Goal: Task Accomplishment & Management: Manage account settings

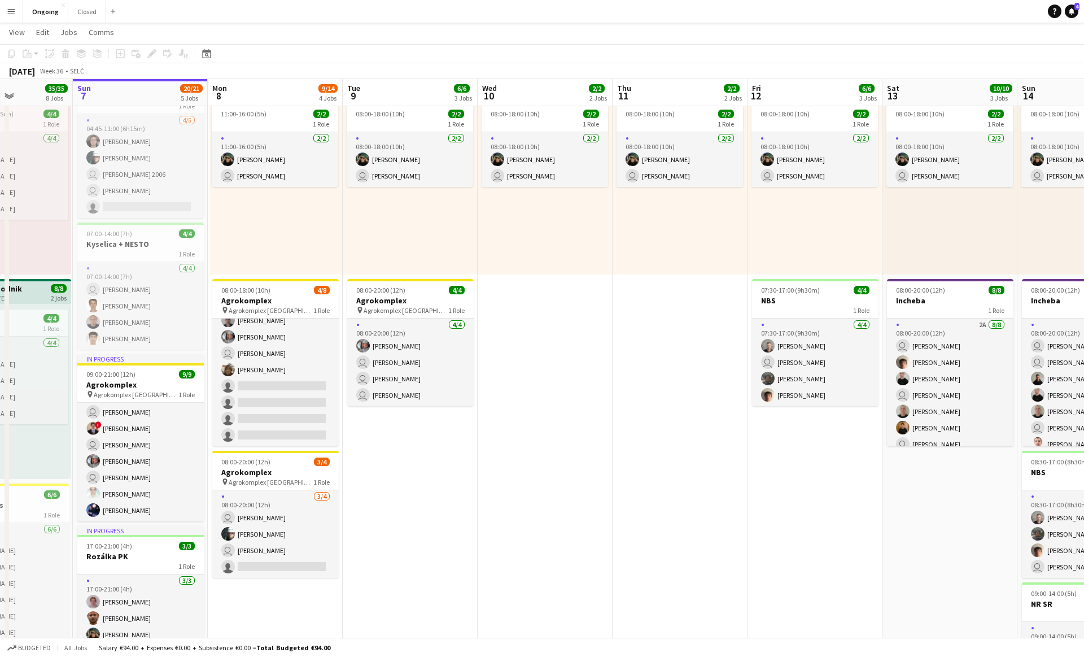
scroll to position [84, 0]
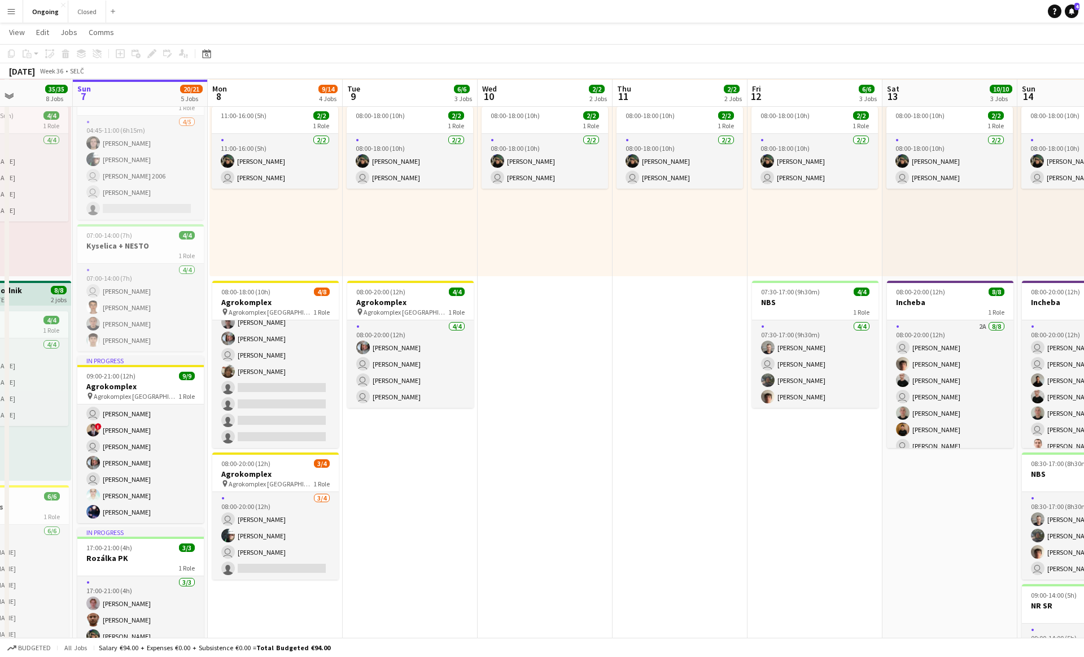
click at [401, 428] on app-date-cell "08:00-18:00 (10h) 2/2 1 Role [DATE] 08:00-18:00 (10h) [PERSON_NAME] user [PERSO…" at bounding box center [410, 648] width 135 height 1212
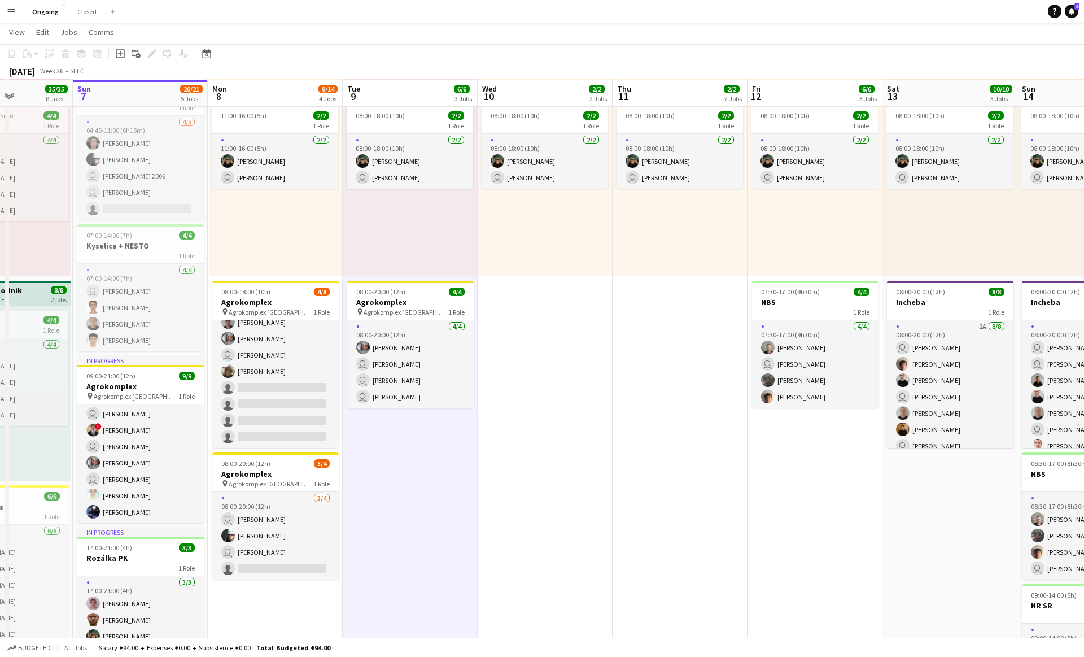
click at [402, 428] on app-date-cell "08:00-18:00 (10h) 2/2 1 Role [DATE] 08:00-18:00 (10h) [PERSON_NAME] user [PERSO…" at bounding box center [410, 648] width 135 height 1212
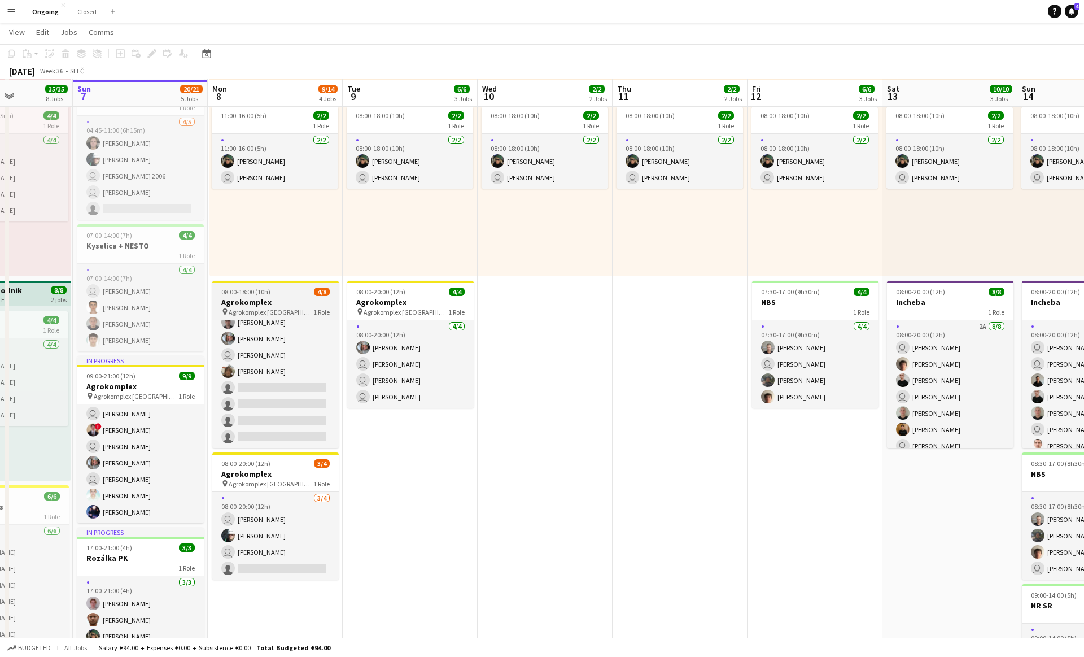
click at [293, 304] on h3 "Agrokomplex" at bounding box center [275, 302] width 127 height 10
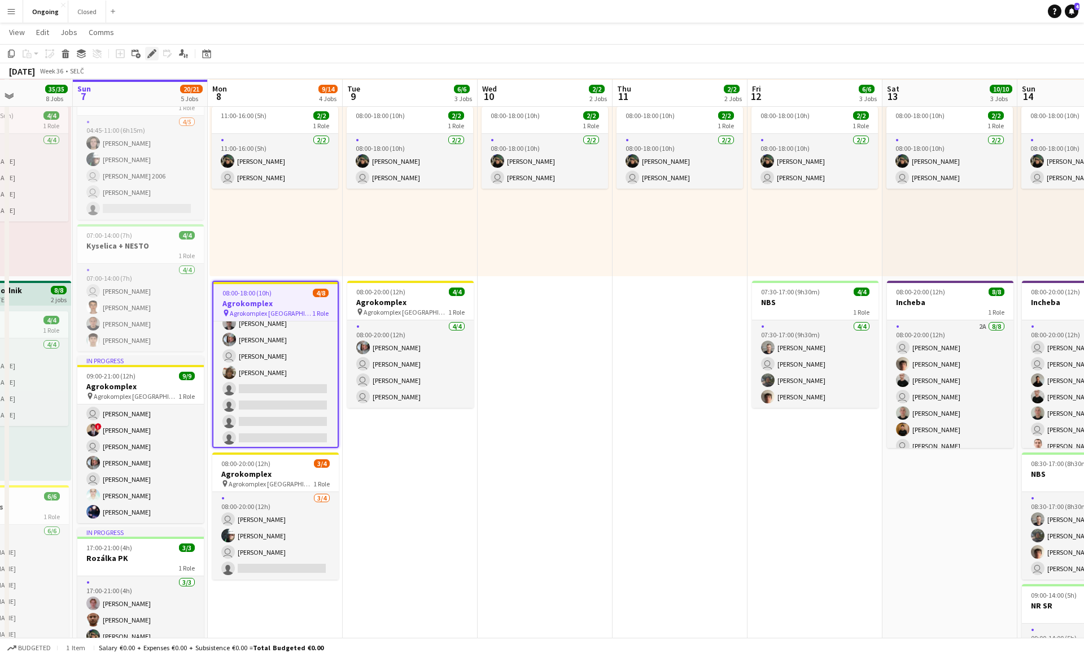
click at [151, 51] on icon "Edit" at bounding box center [151, 53] width 9 height 9
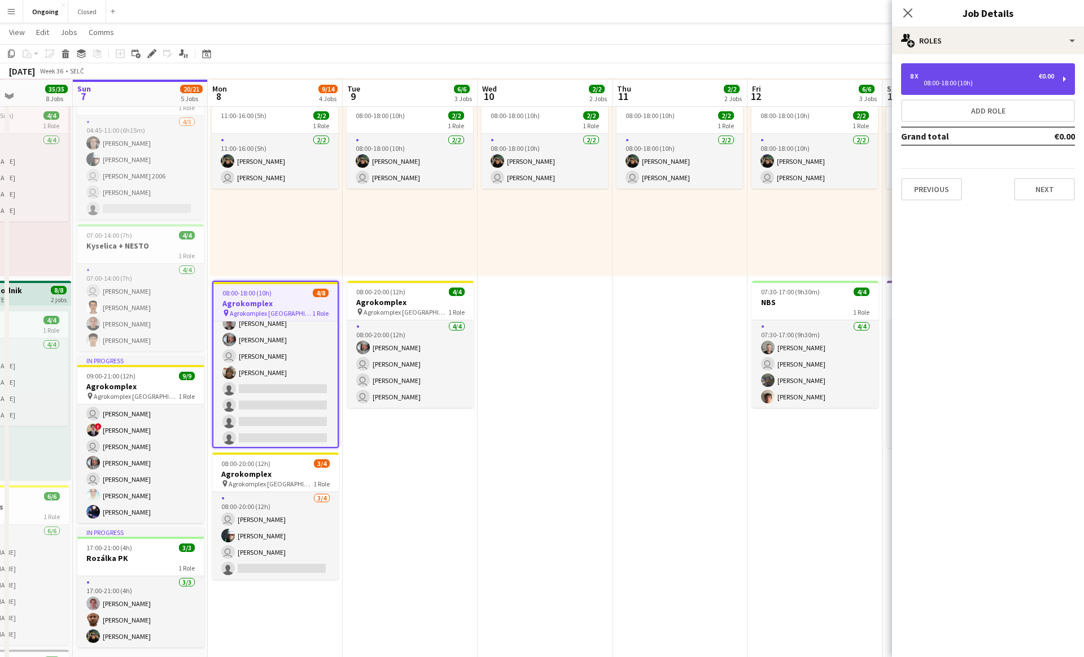
click at [976, 74] on div "8 x €0.00" at bounding box center [982, 76] width 144 height 8
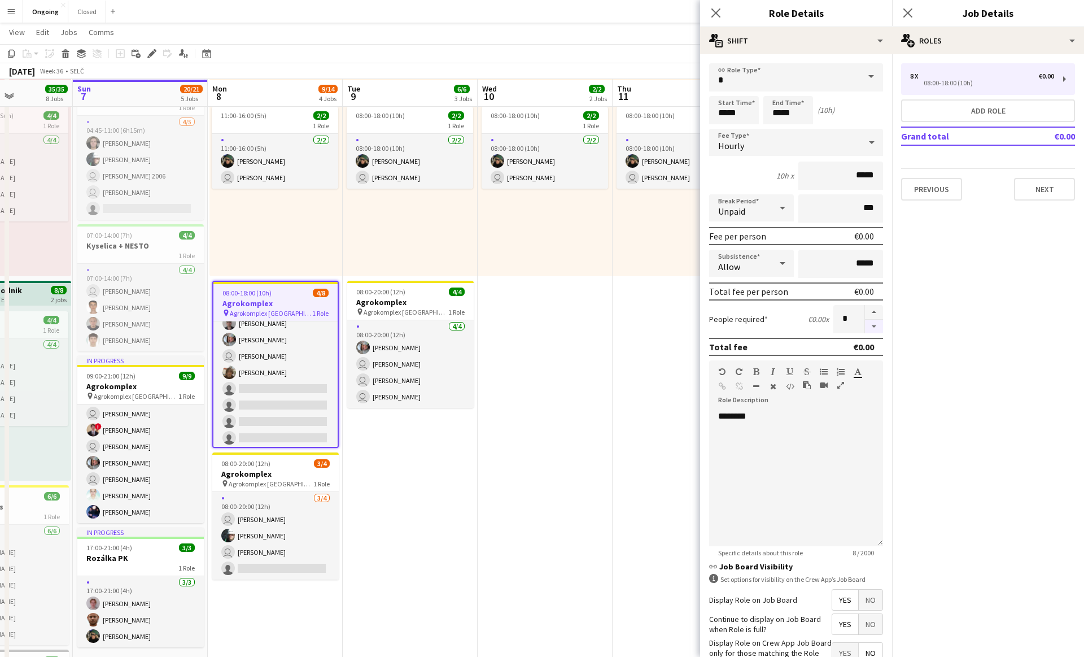
click at [877, 322] on button "button" at bounding box center [874, 327] width 18 height 14
type input "*"
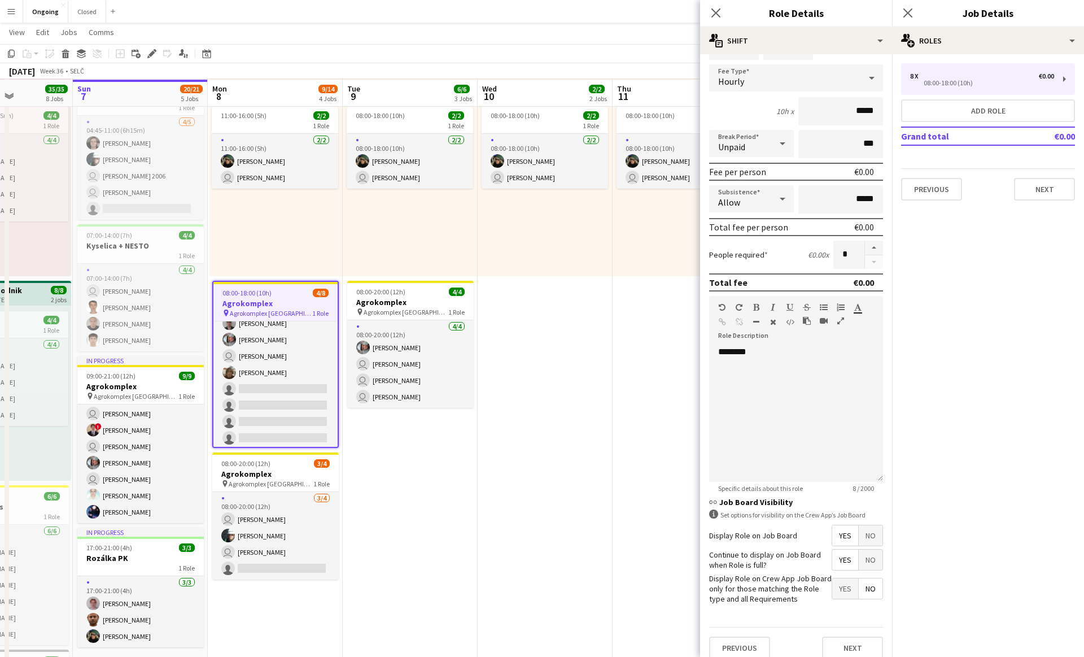
scroll to position [75, 0]
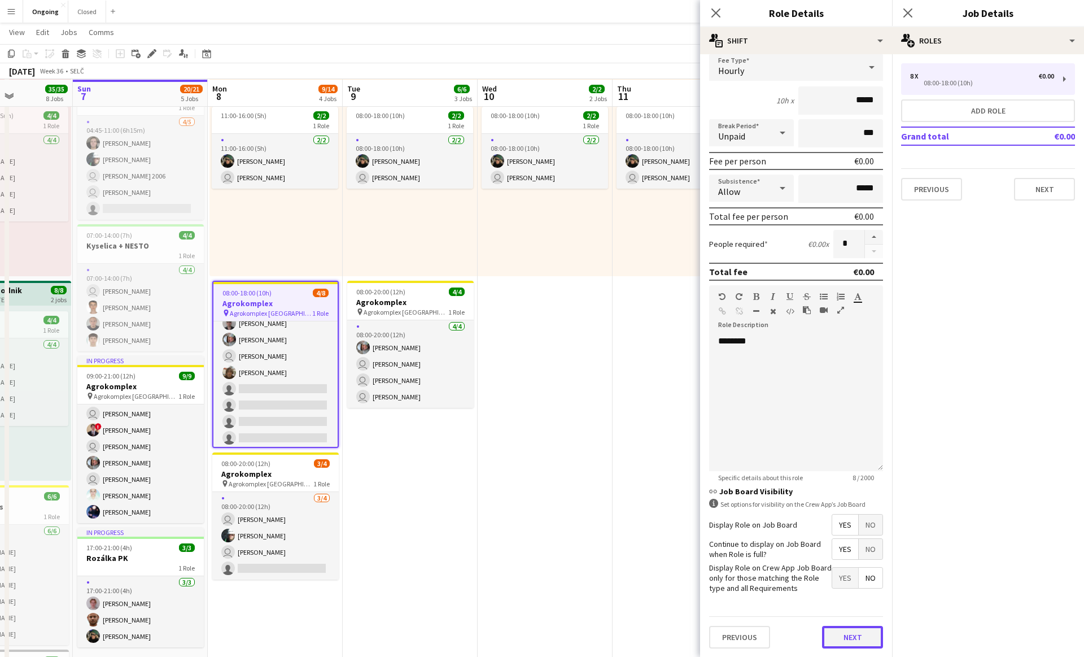
click at [855, 630] on button "Next" at bounding box center [852, 637] width 61 height 23
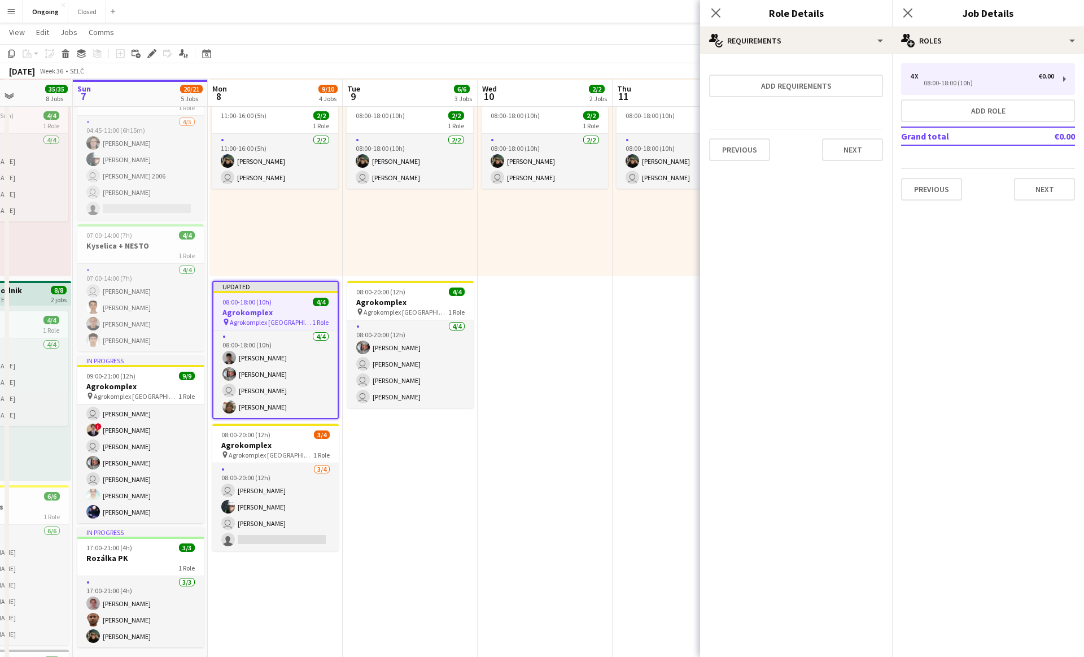
scroll to position [0, 0]
click at [298, 448] on h3 "Agrokomplex" at bounding box center [275, 445] width 127 height 10
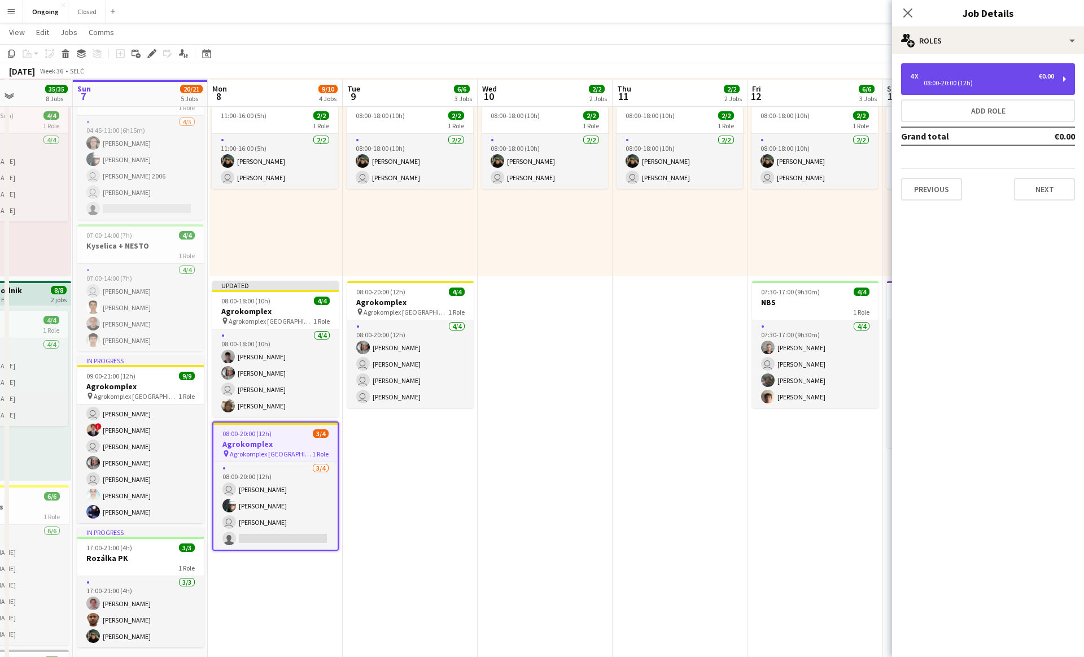
click at [1004, 84] on div "08:00-20:00 (12h)" at bounding box center [982, 83] width 144 height 6
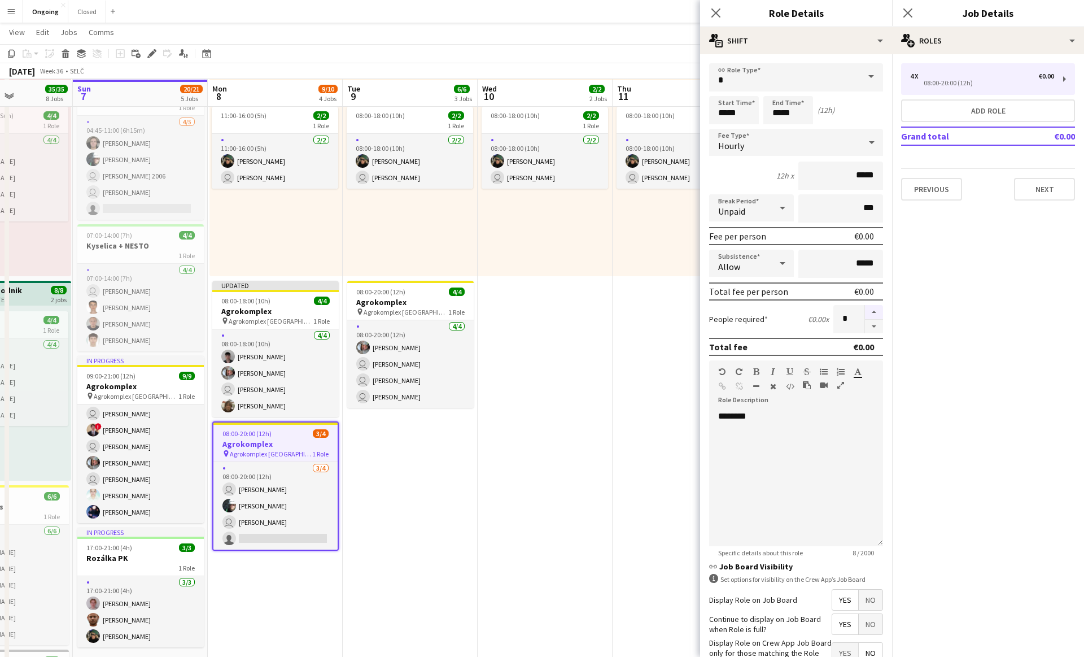
click at [873, 311] on button "button" at bounding box center [874, 312] width 18 height 15
type input "*"
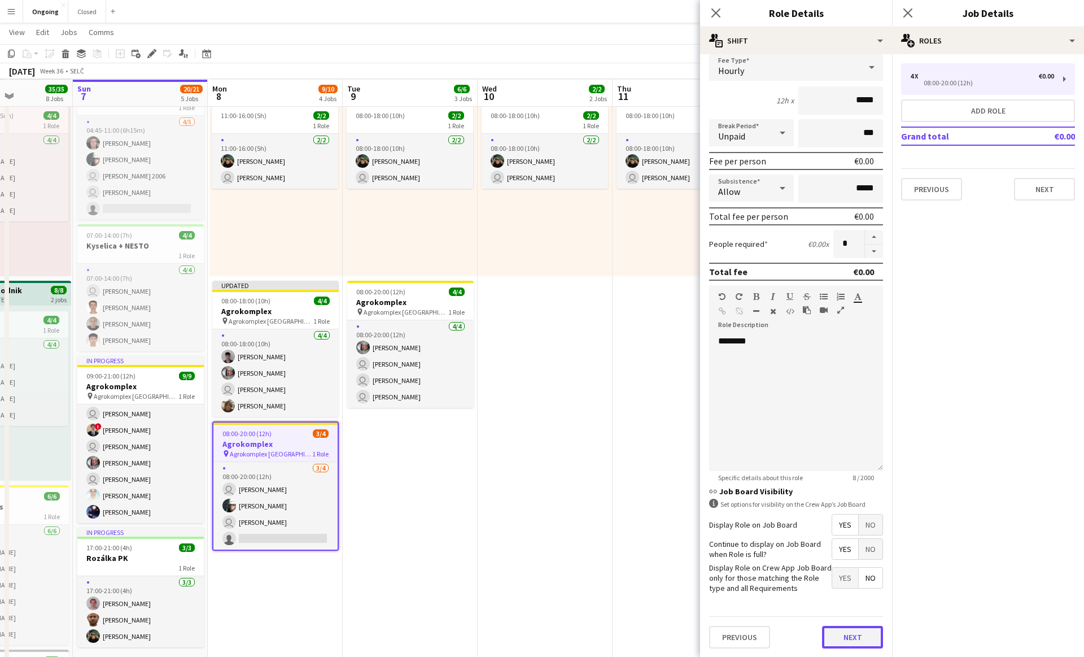
click at [852, 636] on button "Next" at bounding box center [852, 637] width 61 height 23
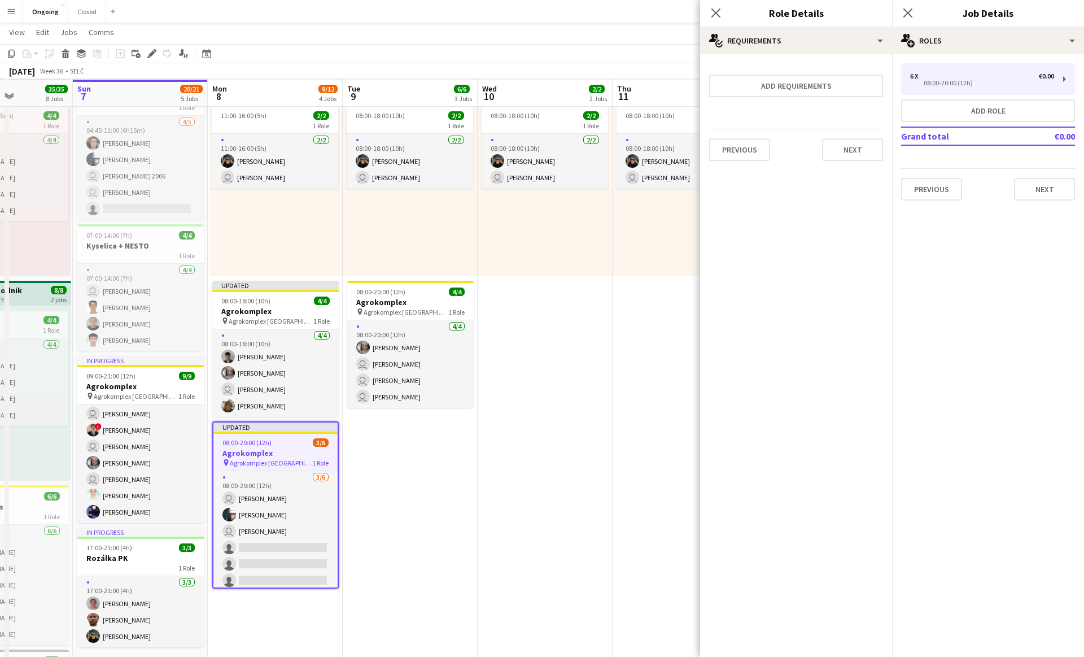
scroll to position [0, 0]
click at [594, 443] on app-date-cell "08:00-18:00 (10h) 2/2 1 Role [DATE] 08:00-18:00 (10h) [PERSON_NAME] user [PERSO…" at bounding box center [545, 648] width 135 height 1212
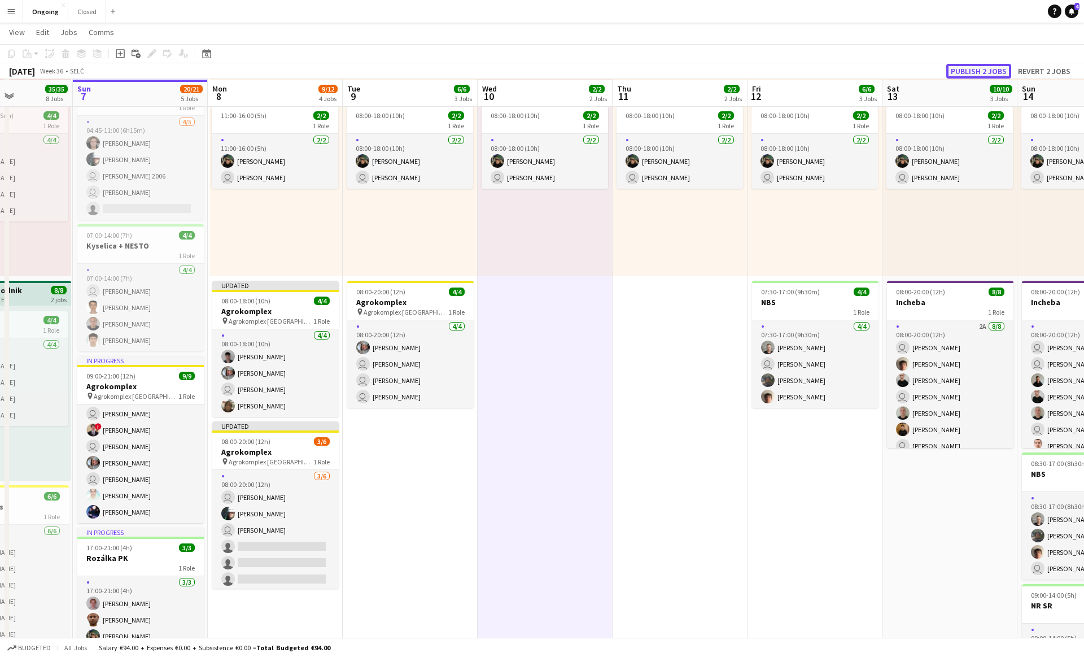
click at [990, 72] on button "Publish 2 jobs" at bounding box center [979, 71] width 65 height 15
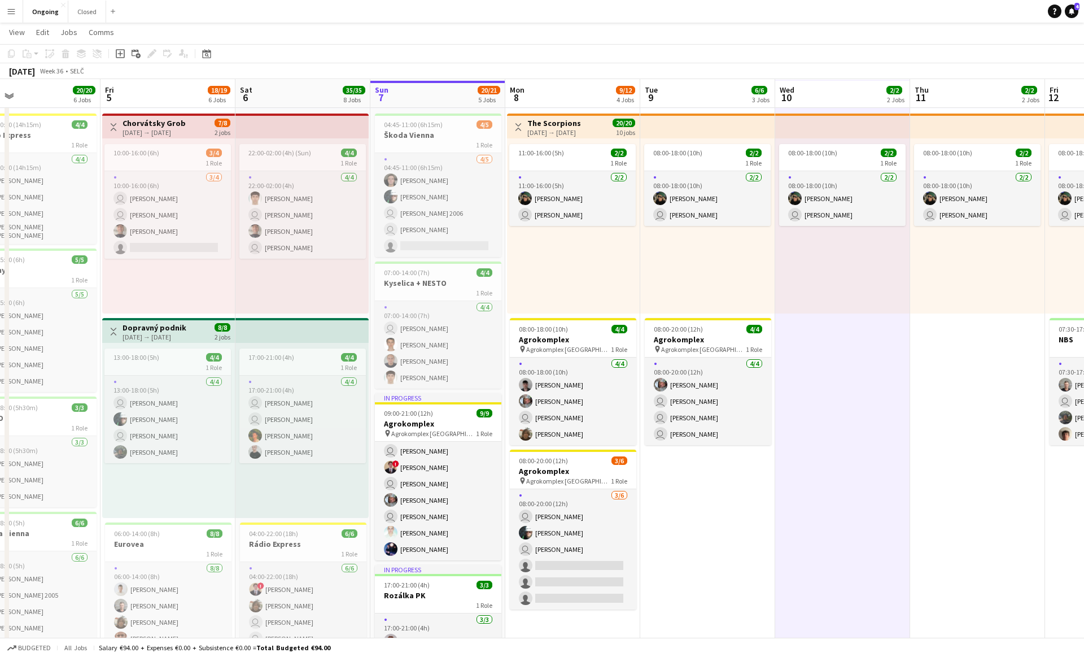
scroll to position [51, 0]
